Goal: Task Accomplishment & Management: Complete application form

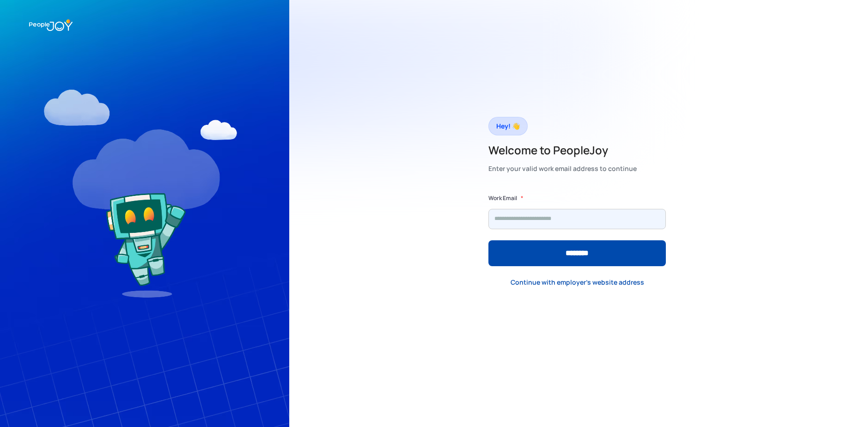
click at [541, 221] on input "Form" at bounding box center [576, 219] width 177 height 20
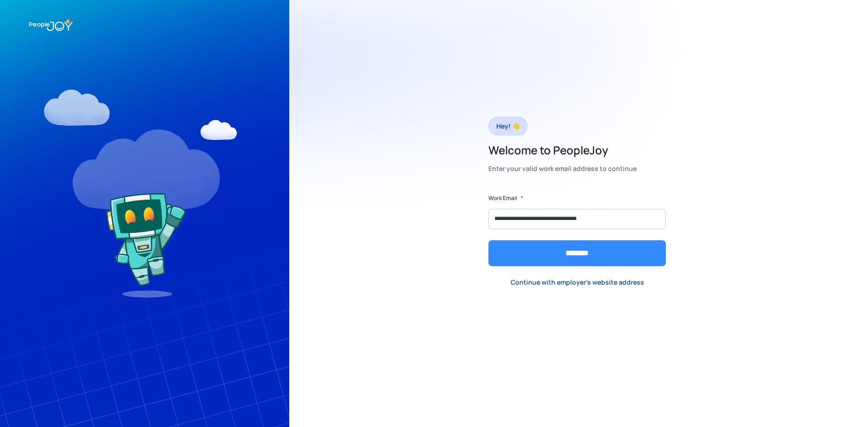
type input "**********"
click at [557, 248] on input "********" at bounding box center [576, 253] width 177 height 26
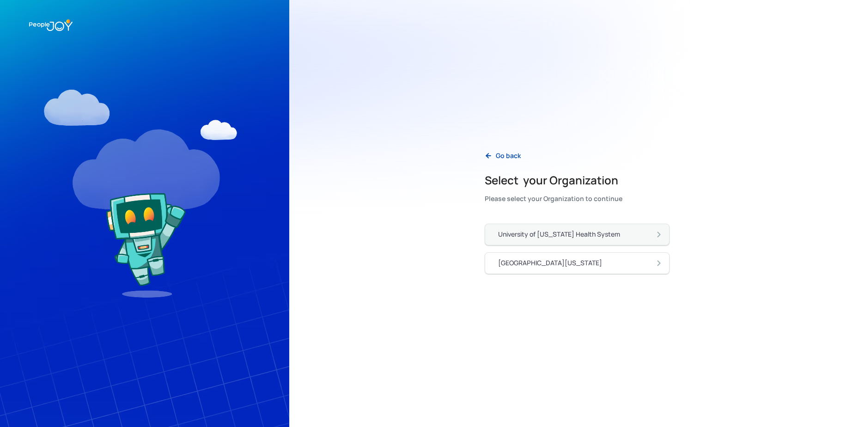
click at [607, 239] on div "University of [US_STATE] Health System" at bounding box center [580, 235] width 165 height 10
